Goal: Task Accomplishment & Management: Complete application form

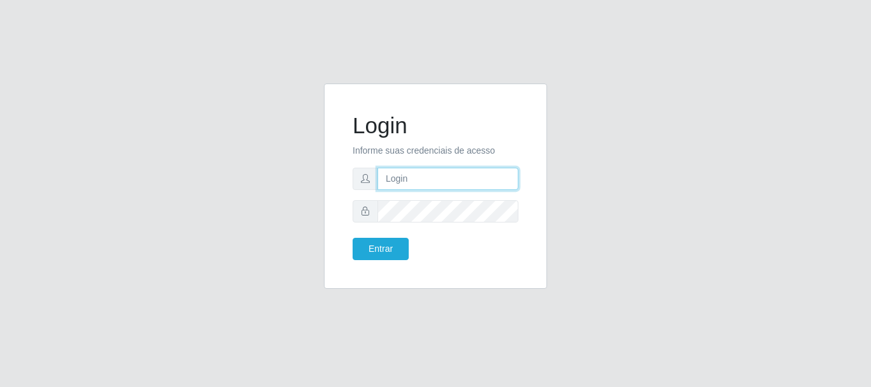
click at [413, 184] on input "text" at bounding box center [448, 179] width 141 height 22
type input "LucasBemais@B09"
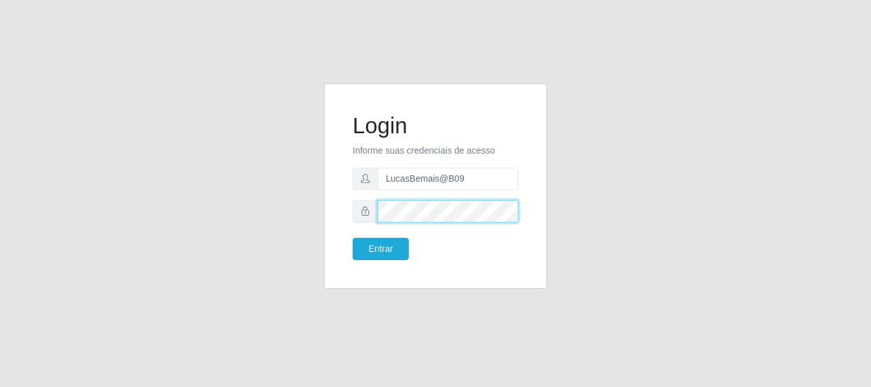
click at [353, 238] on button "Entrar" at bounding box center [381, 249] width 56 height 22
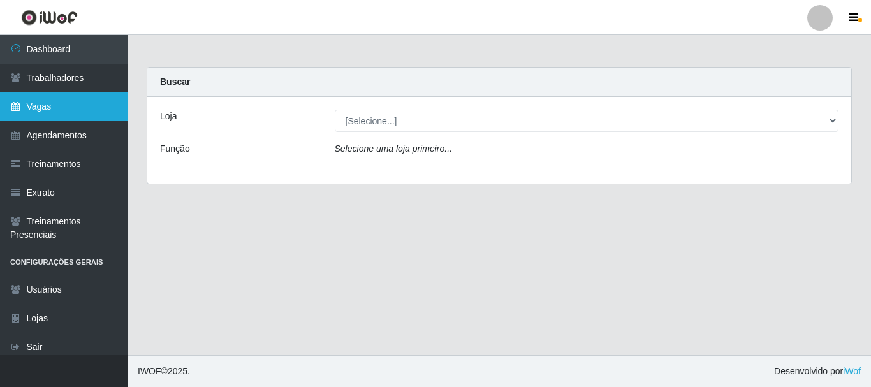
click at [80, 112] on link "Vagas" at bounding box center [64, 106] width 128 height 29
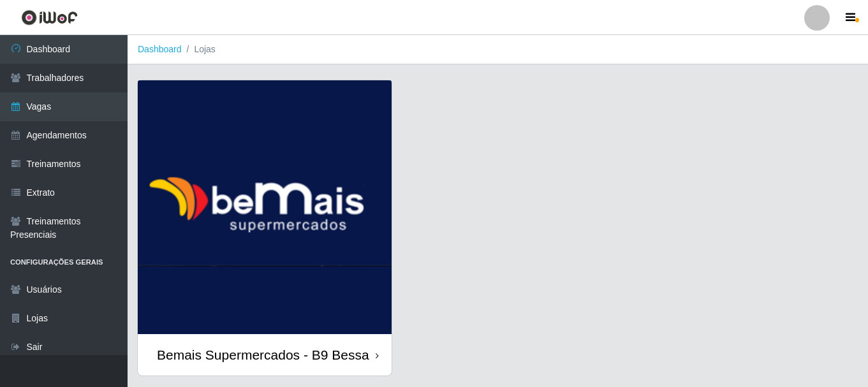
click at [227, 142] on img at bounding box center [265, 207] width 254 height 254
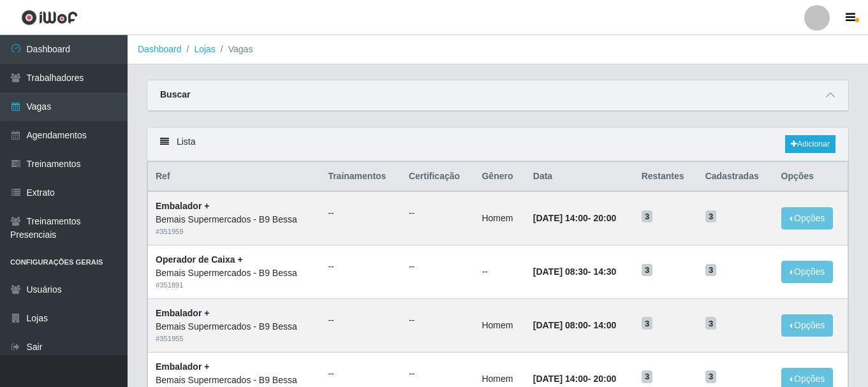
click at [822, 94] on div "Buscar" at bounding box center [497, 95] width 701 height 31
click at [815, 138] on link "Adicionar" at bounding box center [810, 144] width 50 height 18
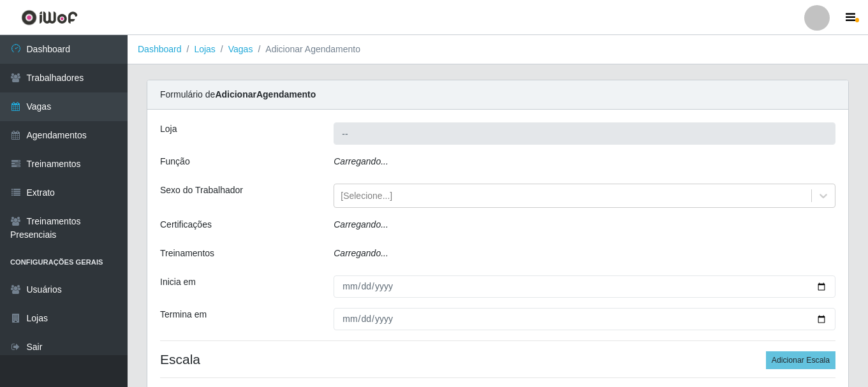
type input "Bemais Supermercados - B9 Bessa"
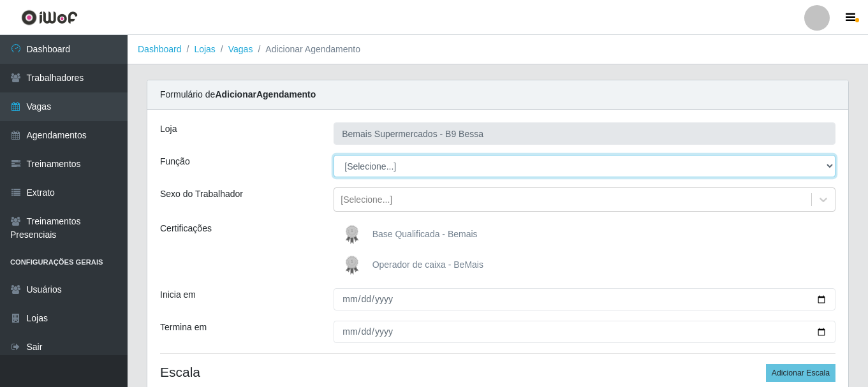
click at [387, 171] on select "[Selecione...] ASG ASG + ASG ++ Auxiliar de Estoque Auxiliar de [GEOGRAPHIC_DAT…" at bounding box center [585, 166] width 502 height 22
select select "72"
click at [334, 155] on select "[Selecione...] ASG ASG + ASG ++ Auxiliar de Estoque Auxiliar de [GEOGRAPHIC_DAT…" at bounding box center [585, 166] width 502 height 22
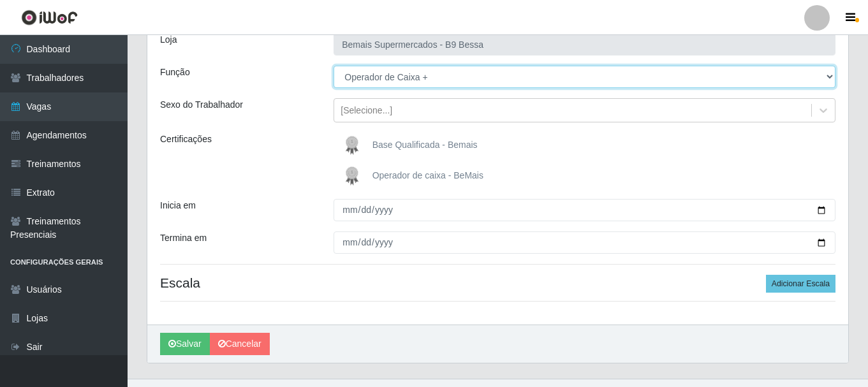
scroll to position [113, 0]
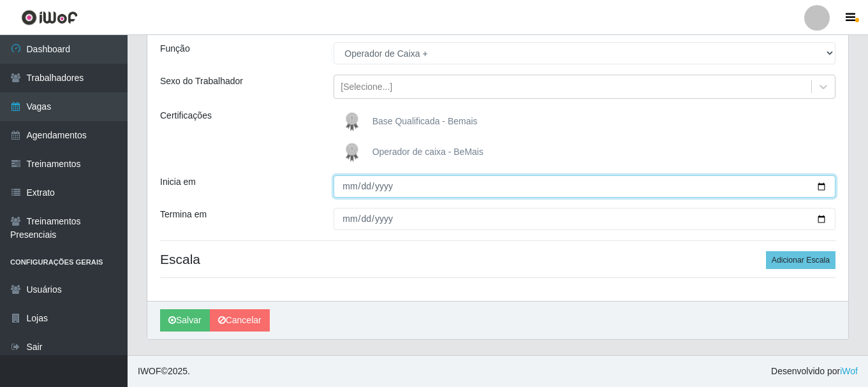
click at [819, 189] on input "Inicia em" at bounding box center [585, 186] width 502 height 22
type input "[DATE]"
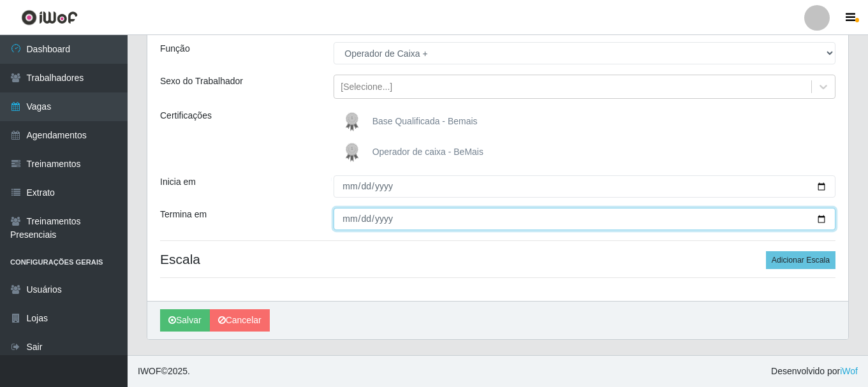
click at [368, 209] on input "Termina em" at bounding box center [585, 219] width 502 height 22
click at [359, 214] on input "Termina em" at bounding box center [585, 219] width 502 height 22
click at [827, 217] on input "Termina em" at bounding box center [585, 219] width 502 height 22
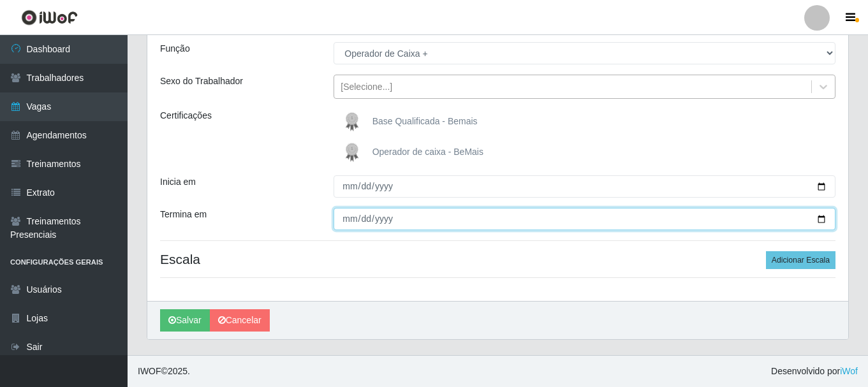
type input "[DATE]"
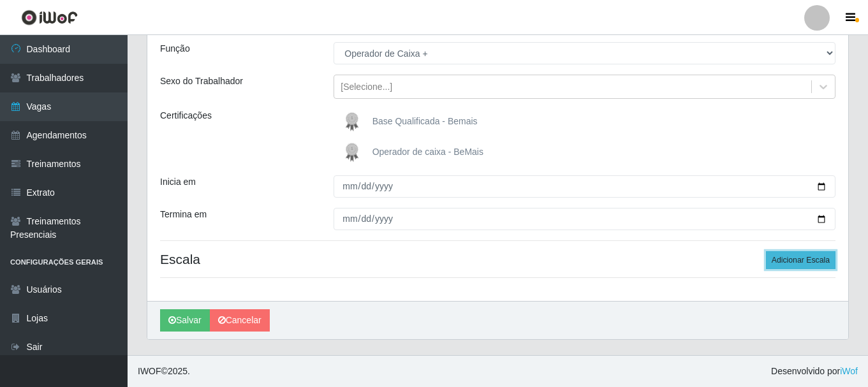
click at [780, 265] on button "Adicionar Escala" at bounding box center [801, 260] width 70 height 18
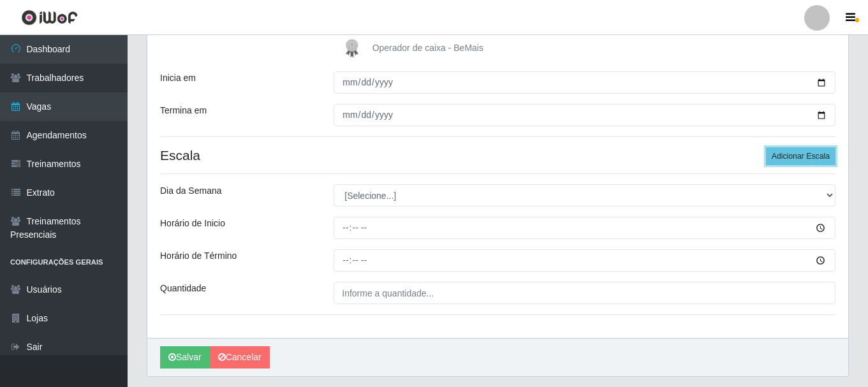
scroll to position [239, 0]
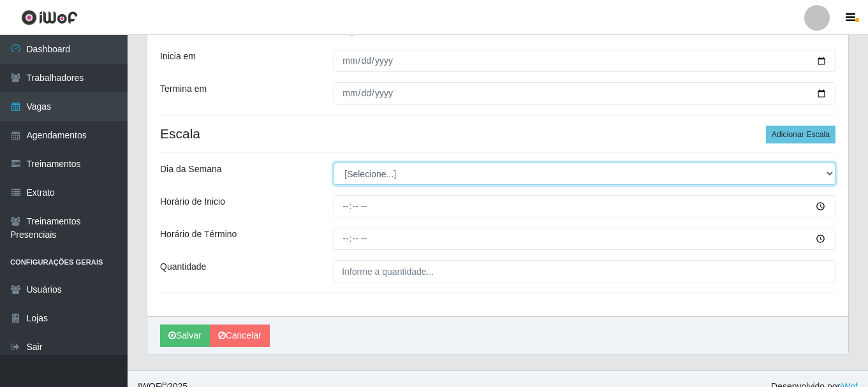
click at [380, 176] on select "[Selecione...] Segunda Terça Quarta Quinta Sexta [PERSON_NAME]" at bounding box center [585, 174] width 502 height 22
select select "0"
click at [334, 163] on select "[Selecione...] Segunda Terça Quarta Quinta Sexta [PERSON_NAME]" at bounding box center [585, 174] width 502 height 22
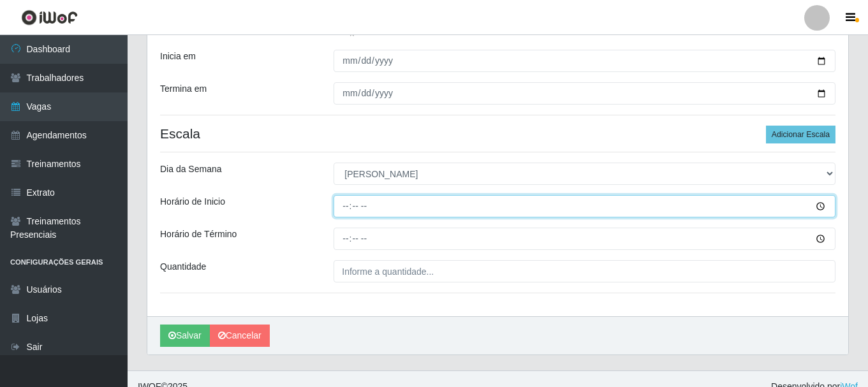
click at [340, 203] on input "Horário de Inicio" at bounding box center [585, 206] width 502 height 22
type input "08:30"
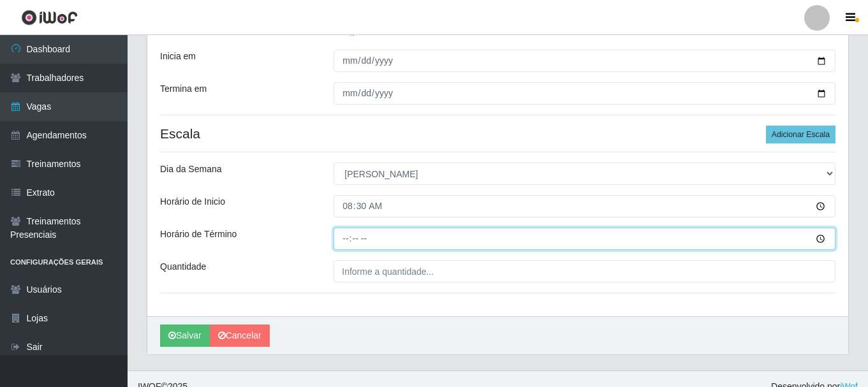
click at [348, 242] on input "Horário de Término" at bounding box center [585, 239] width 502 height 22
type input "14:30"
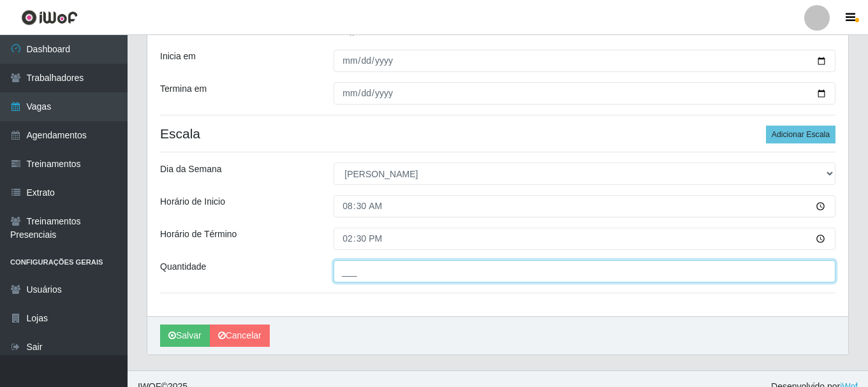
click at [358, 270] on input "___" at bounding box center [585, 271] width 502 height 22
type input "1__"
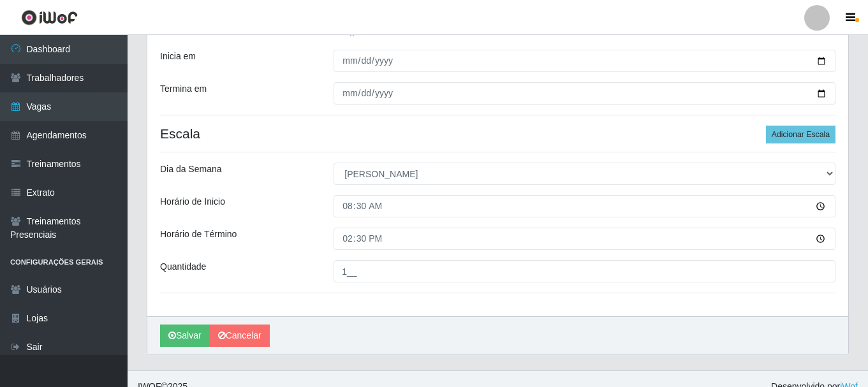
click at [244, 266] on div "Quantidade" at bounding box center [238, 271] width 174 height 22
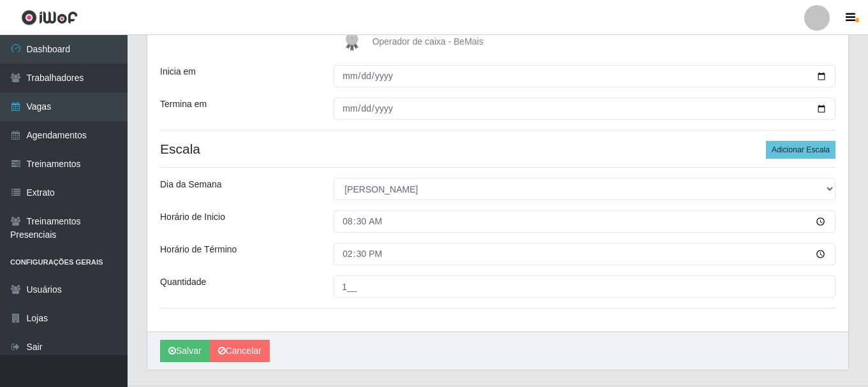
scroll to position [254, 0]
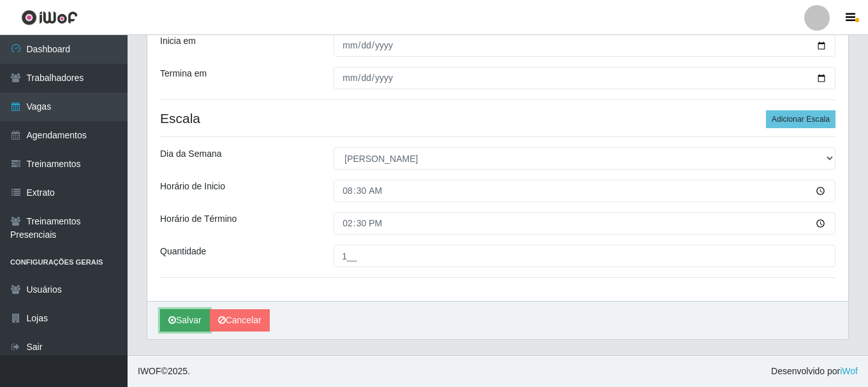
click at [193, 316] on button "Salvar" at bounding box center [185, 320] width 50 height 22
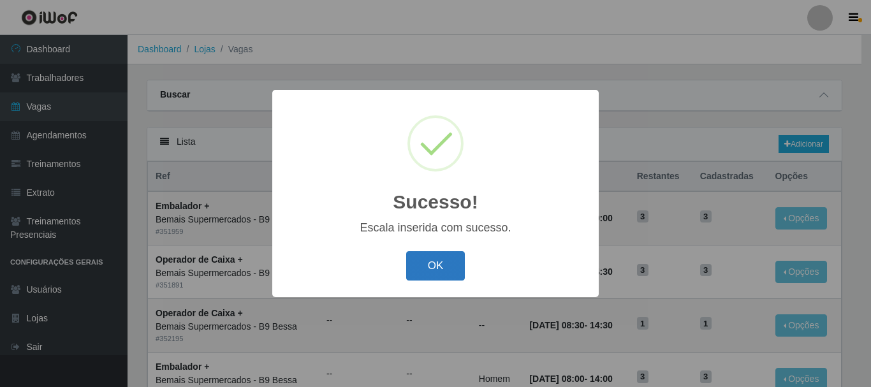
click at [442, 268] on button "OK" at bounding box center [435, 266] width 59 height 30
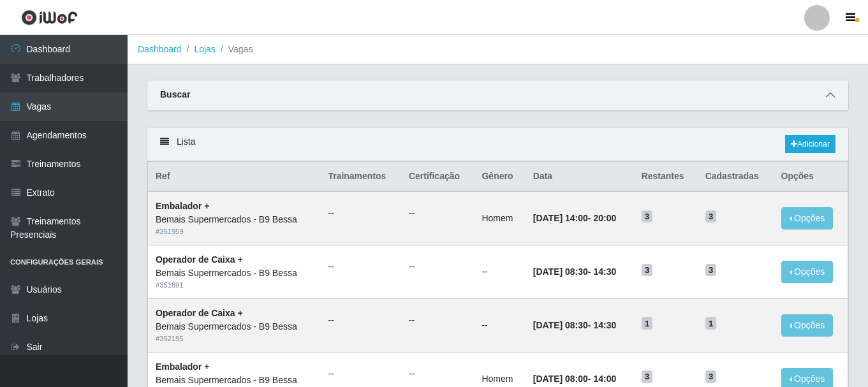
click at [836, 92] on span at bounding box center [830, 95] width 15 height 15
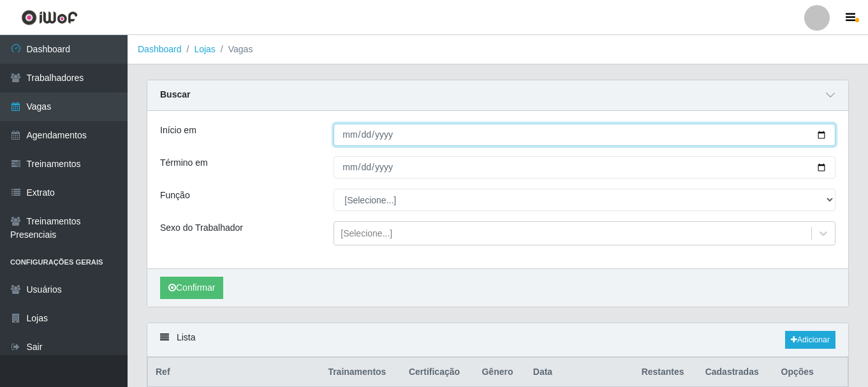
click at [822, 136] on input "Início em" at bounding box center [585, 135] width 502 height 22
type input "[DATE]"
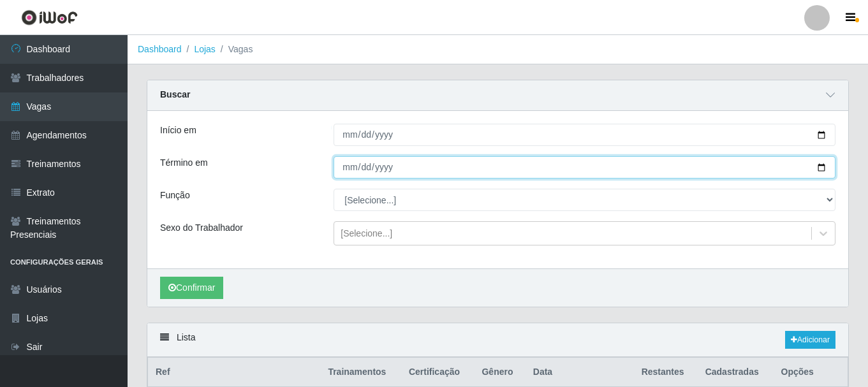
click at [820, 165] on input "Término em" at bounding box center [585, 167] width 502 height 22
type input "[DATE]"
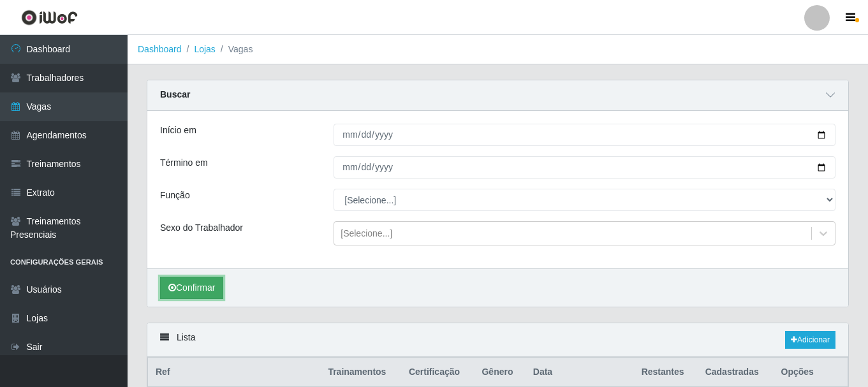
click at [219, 293] on button "Confirmar" at bounding box center [191, 288] width 63 height 22
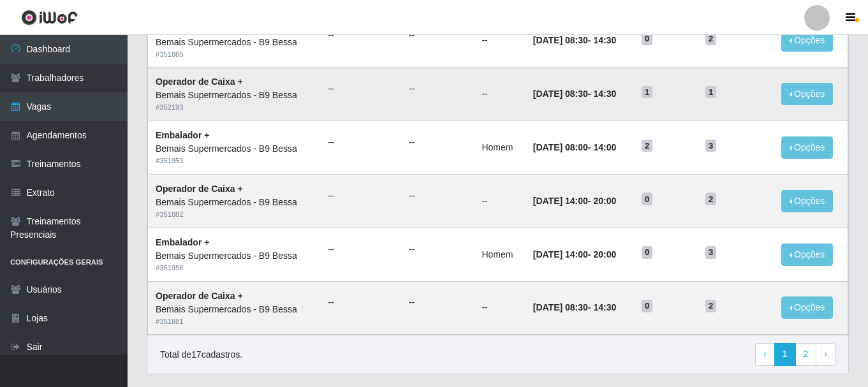
scroll to position [890, 0]
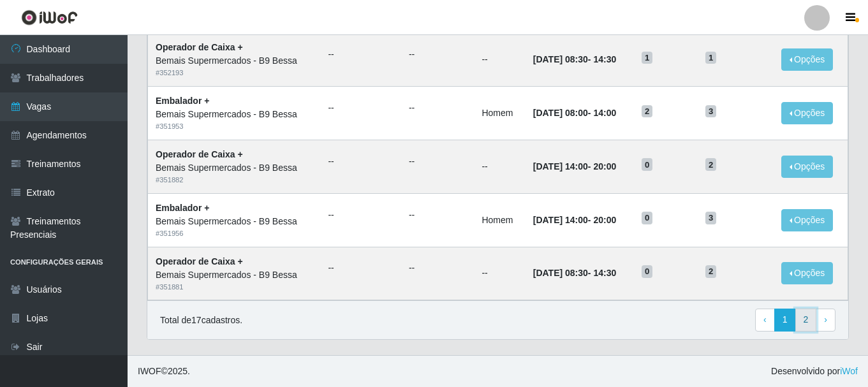
click at [806, 318] on link "2" at bounding box center [806, 320] width 22 height 23
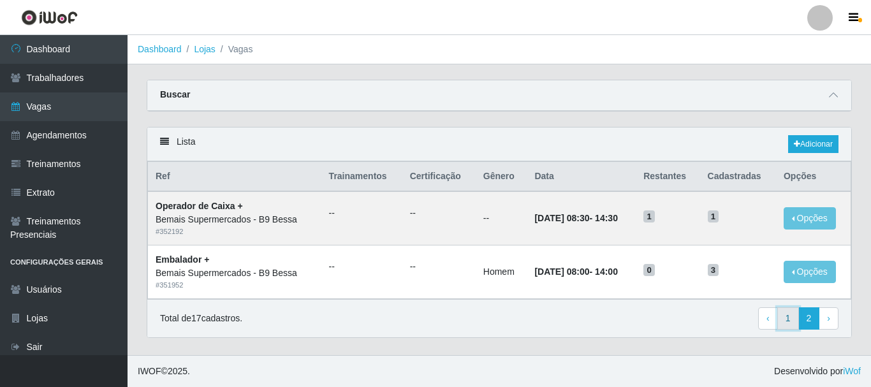
click at [787, 320] on link "1" at bounding box center [789, 318] width 22 height 23
